Goal: Check status: Check status

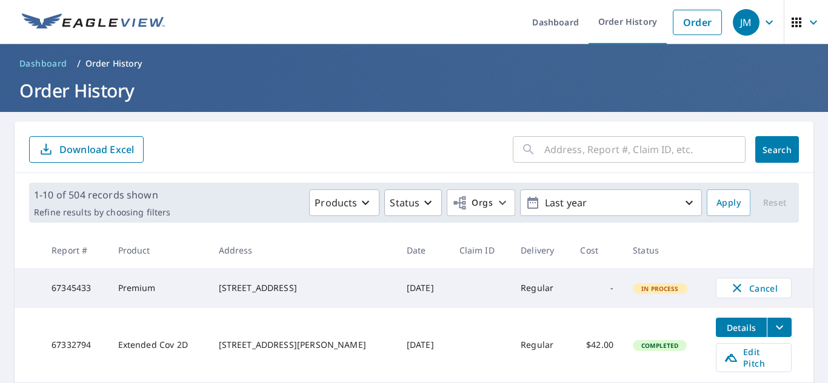
click at [558, 161] on input "text" at bounding box center [644, 150] width 201 height 34
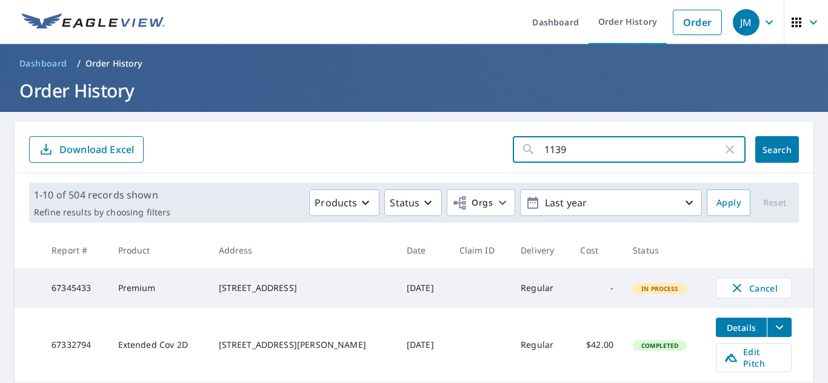
type input "11390"
click button "Search" at bounding box center [777, 149] width 44 height 27
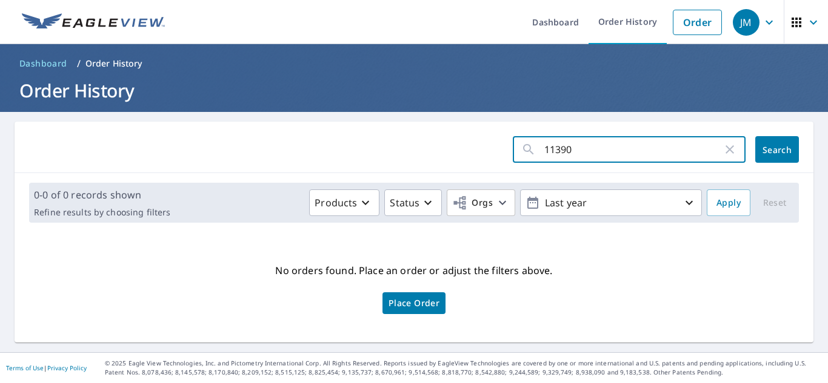
drag, startPoint x: 570, startPoint y: 158, endPoint x: 485, endPoint y: 162, distance: 85.6
click at [485, 162] on form "11390 ​ Search" at bounding box center [413, 149] width 769 height 27
paste input "11390 [PERSON_NAME] Dr"
type input "11390 [PERSON_NAME] Dr"
drag, startPoint x: 775, startPoint y: 145, endPoint x: 742, endPoint y: 183, distance: 50.7
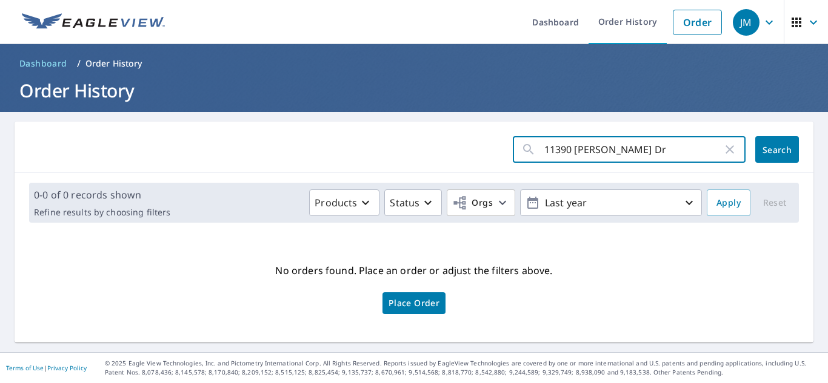
click at [775, 145] on span "Search" at bounding box center [777, 150] width 24 height 12
